Goal: Find specific page/section: Find specific page/section

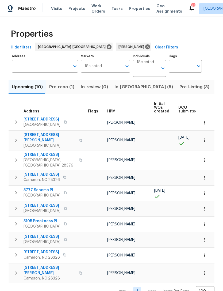
click at [156, 248] on td at bounding box center [164, 255] width 24 height 15
click at [40, 203] on span "[STREET_ADDRESS]" at bounding box center [42, 205] width 37 height 5
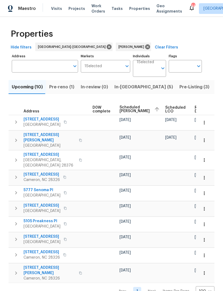
scroll to position [0, 141]
click at [206, 206] on icon "button" at bounding box center [204, 208] width 5 height 5
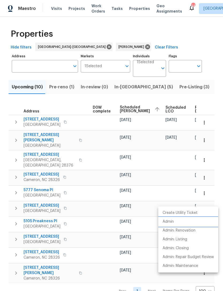
click at [170, 221] on p "Admin" at bounding box center [168, 222] width 11 height 6
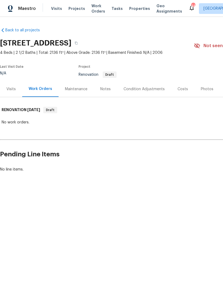
click at [10, 91] on div "Visits" at bounding box center [10, 88] width 9 height 5
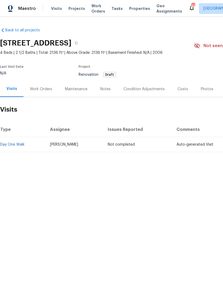
click at [160, 93] on div "Condition Adjustments" at bounding box center [144, 89] width 54 height 16
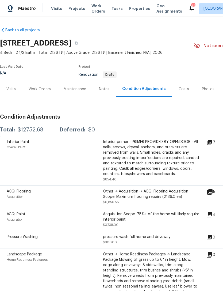
click at [212, 140] on icon at bounding box center [209, 142] width 5 height 5
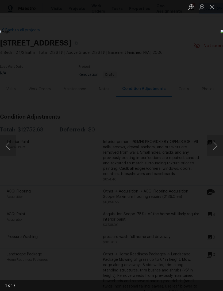
click at [214, 145] on button "Next image" at bounding box center [215, 145] width 16 height 21
click at [219, 141] on button "Next image" at bounding box center [215, 145] width 16 height 21
click at [220, 140] on button "Next image" at bounding box center [215, 145] width 16 height 21
click at [220, 142] on button "Next image" at bounding box center [215, 145] width 16 height 21
click at [219, 142] on button "Next image" at bounding box center [215, 145] width 16 height 21
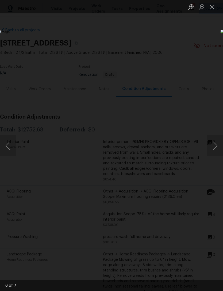
click at [214, 7] on button "Close lightbox" at bounding box center [212, 6] width 11 height 9
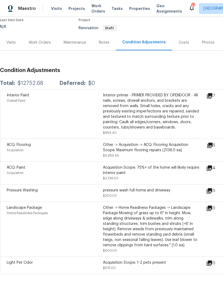
scroll to position [46, 0]
click at [213, 144] on icon at bounding box center [209, 145] width 5 height 5
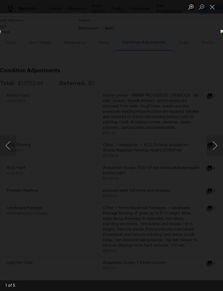
click at [213, 148] on button "Next image" at bounding box center [215, 145] width 16 height 21
click at [217, 146] on button "Next image" at bounding box center [215, 145] width 16 height 21
click at [220, 145] on button "Next image" at bounding box center [215, 145] width 16 height 21
click at [213, 4] on button "Close lightbox" at bounding box center [212, 6] width 11 height 9
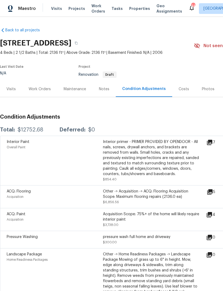
scroll to position [0, 0]
click at [11, 86] on div "Visits" at bounding box center [10, 88] width 9 height 5
